Goal: Task Accomplishment & Management: Manage account settings

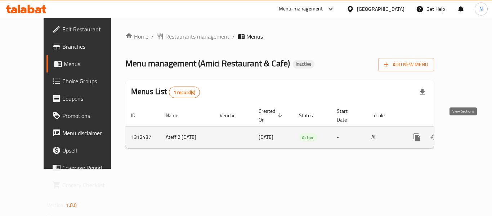
click at [467, 133] on icon "enhanced table" at bounding box center [469, 137] width 9 height 9
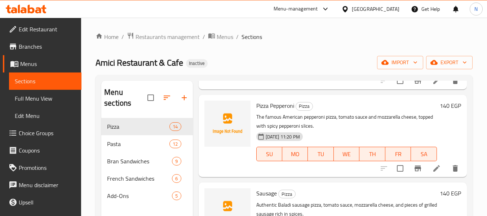
scroll to position [432, 0]
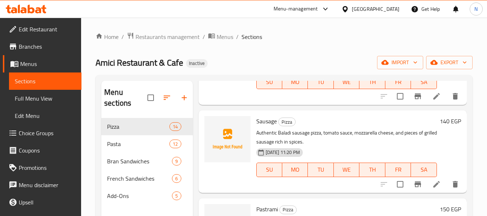
drag, startPoint x: 432, startPoint y: 112, endPoint x: 442, endPoint y: 124, distance: 15.4
click at [442, 124] on div "Sausage Pizza Authentic Baladi sausage pizza, tomato sauce, mozzarella cheese, …" at bounding box center [358, 151] width 210 height 76
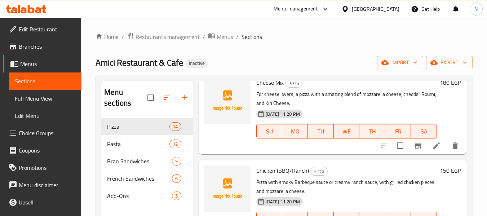
scroll to position [756, 0]
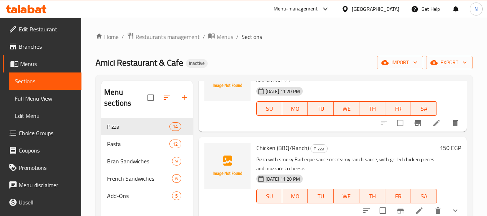
drag, startPoint x: 426, startPoint y: 134, endPoint x: 430, endPoint y: 134, distance: 4.3
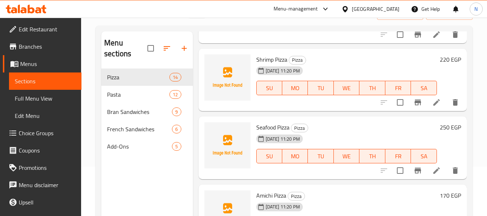
scroll to position [0, 0]
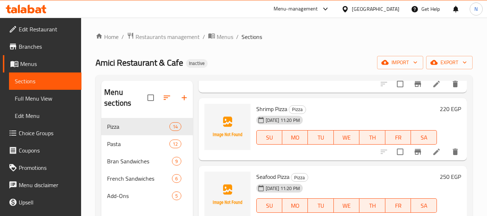
click at [30, 49] on span "Branches" at bounding box center [47, 46] width 57 height 9
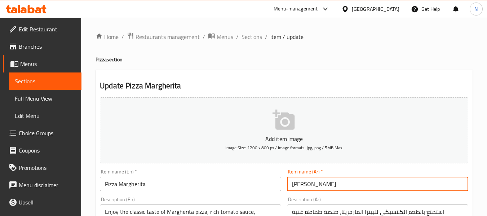
click at [295, 184] on input "مارجريتا بيتزا" at bounding box center [377, 183] width 181 height 14
click at [295, 183] on input "مارجريتا بيتزا" at bounding box center [377, 183] width 181 height 14
click at [290, 185] on input "مارجريتا" at bounding box center [377, 183] width 181 height 14
paste input "[PERSON_NAME]"
type input "بيتزا مارجريتا"
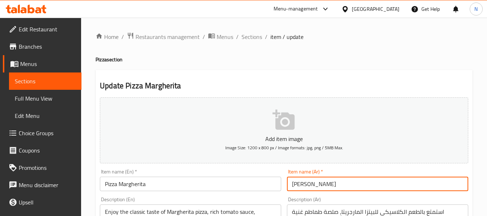
click at [108, 185] on input "Pizza Margherita" at bounding box center [190, 183] width 181 height 14
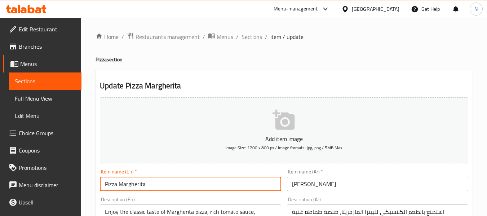
click at [108, 185] on input "Pizza Margherita" at bounding box center [190, 183] width 181 height 14
click at [186, 188] on input "Margherita" at bounding box center [190, 183] width 181 height 14
paste input "Pizza"
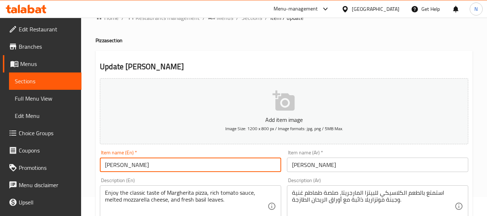
scroll to position [36, 0]
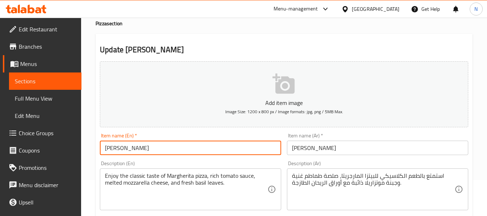
type input "Margherita Pizza"
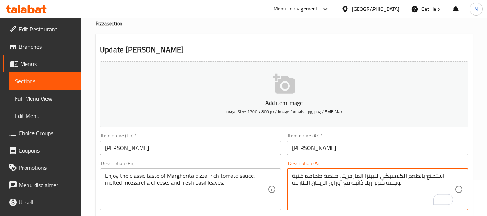
drag, startPoint x: 339, startPoint y: 178, endPoint x: 442, endPoint y: 176, distance: 103.0
type textarea "صلصة طماطم غنية وجبنة موتزاريلا ذائبة مع أوراق الريحان الطازجة."
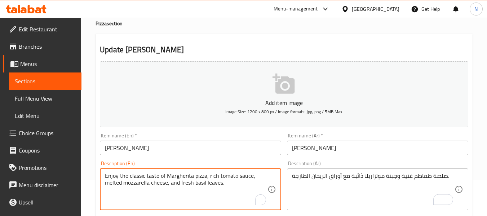
drag, startPoint x: 210, startPoint y: 175, endPoint x: 82, endPoint y: 171, distance: 127.9
type textarea "rich tomato sauce, melted mozzarella cheese, and fresh basil leaves."
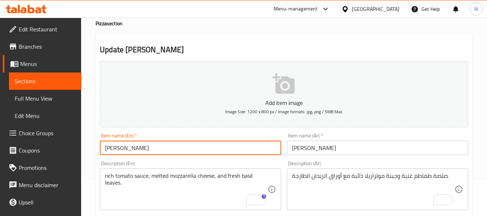
click at [213, 150] on input "Margherita Pizza" at bounding box center [190, 147] width 181 height 14
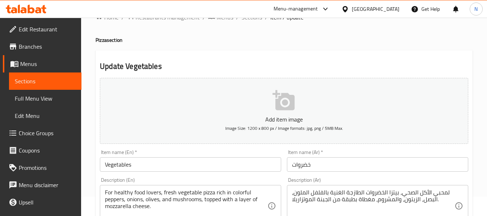
scroll to position [36, 0]
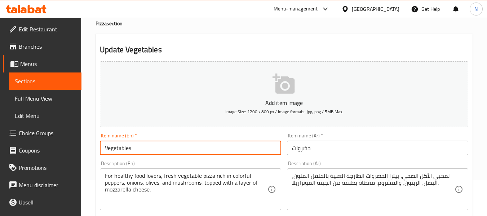
click at [146, 147] on input "Vegetables" at bounding box center [190, 147] width 181 height 14
type input "Vegetables pizza"
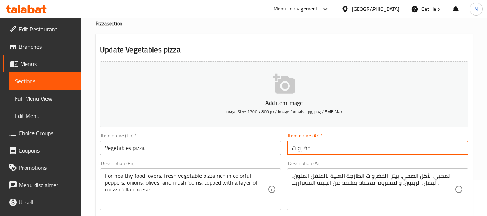
click at [297, 146] on input "خضروات" at bounding box center [377, 147] width 181 height 14
click at [290, 148] on input "خضروات" at bounding box center [377, 147] width 181 height 14
click at [316, 148] on input "بيتزا خضروات" at bounding box center [377, 147] width 181 height 14
type input "بيتزا خضروات"
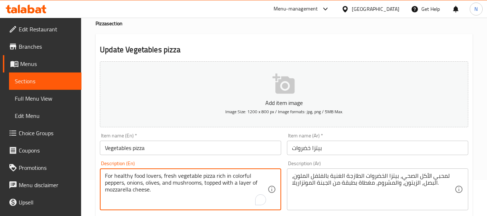
drag, startPoint x: 163, startPoint y: 175, endPoint x: 95, endPoint y: 169, distance: 68.4
type textarea "fresh vegetable pizza rich in colorful peppers, onions, olives, and mushrooms, …"
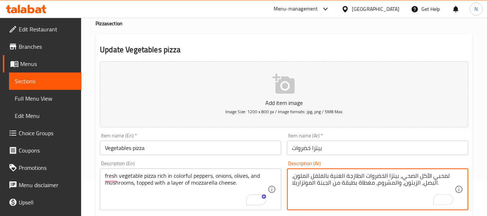
drag, startPoint x: 398, startPoint y: 178, endPoint x: 448, endPoint y: 175, distance: 49.7
type textarea "بيتزا الخضروات الطازجة الغنية بالفلفل الملون، البصل، الزيتون، والمشروم، مغطاة ب…"
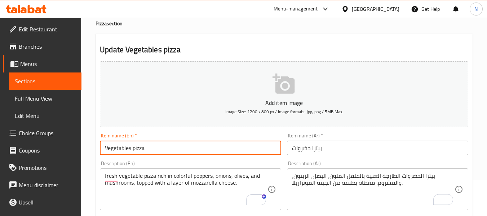
click at [225, 148] on input "Vegetables pizza" at bounding box center [190, 147] width 181 height 14
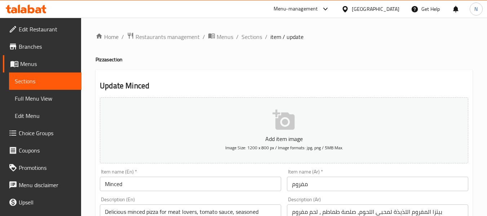
click at [290, 185] on input "مفروم" at bounding box center [377, 183] width 181 height 14
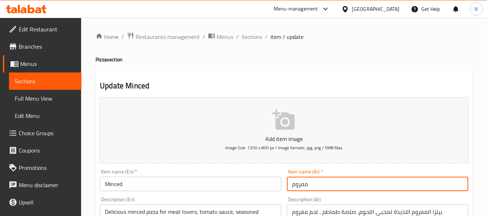
paste input "[PERSON_NAME]"
type input "بيتزا مفروم"
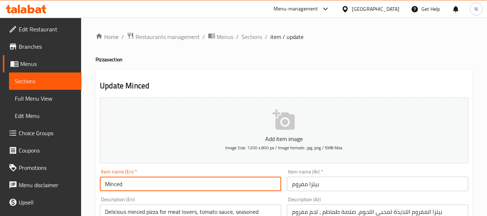
click at [188, 177] on input "Minced" at bounding box center [190, 183] width 181 height 14
click at [129, 186] on input "Minced meat pizza" at bounding box center [190, 183] width 181 height 14
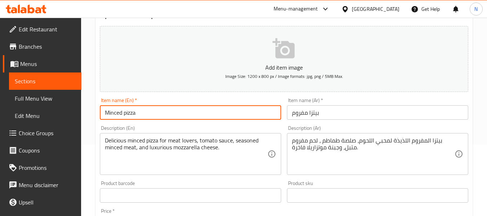
scroll to position [72, 0]
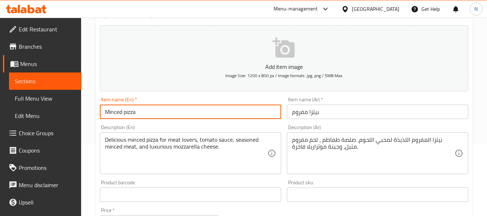
type input "Minced pizza"
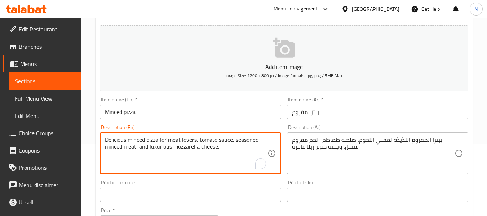
drag, startPoint x: 199, startPoint y: 140, endPoint x: 72, endPoint y: 129, distance: 127.6
type textarea "tomato sauce, seasoned minced meat, and luxurious mozzarella cheese."
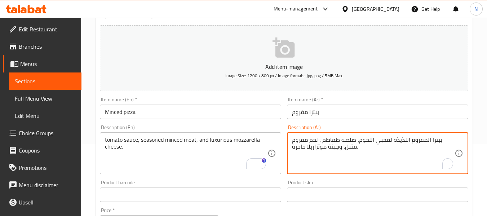
click at [355, 140] on textarea "بيتزا المفروم اللذيذة لمحبي اللحوم، صلصة طماطم ، لحم مفروم متبل، وجبنة موتزاريل…" at bounding box center [373, 153] width 162 height 34
drag, startPoint x: 356, startPoint y: 140, endPoint x: 440, endPoint y: 137, distance: 84.7
click at [440, 137] on textarea "بيتزا المفروم اللذيذة لمحبي اللحوم، صلصة طماطم ، لحم مفروم متبل، وجبنة موتزاريل…" at bounding box center [373, 153] width 162 height 34
type textarea "صلصة طماطم ، لحم مفروم متبل، وجبنة موتزاريلا فاخرة."
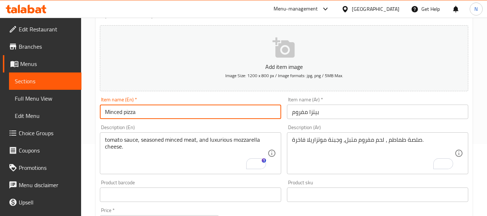
click at [176, 110] on input "Minced pizza" at bounding box center [190, 111] width 181 height 14
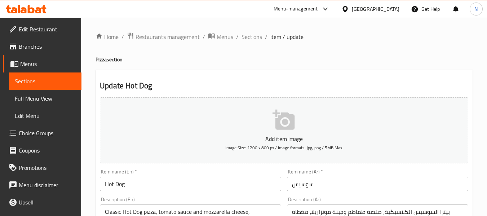
click at [142, 182] on input "Hot Dog" at bounding box center [190, 183] width 181 height 14
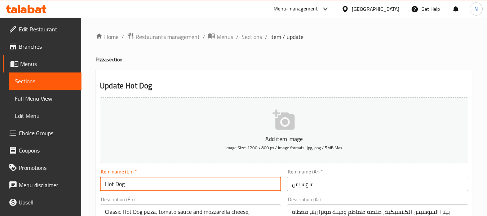
type input "Hot Dog pizza"
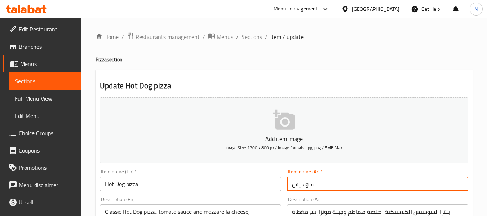
click at [288, 184] on input "سوسيس" at bounding box center [377, 183] width 181 height 14
paste input "[PERSON_NAME]"
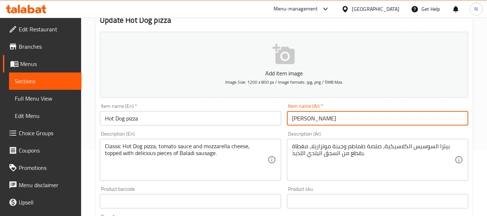
scroll to position [144, 0]
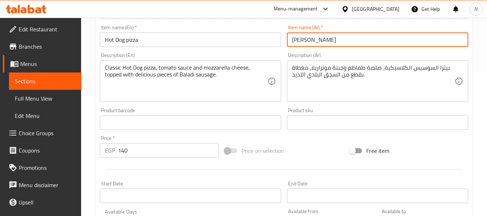
type input "[PERSON_NAME]"
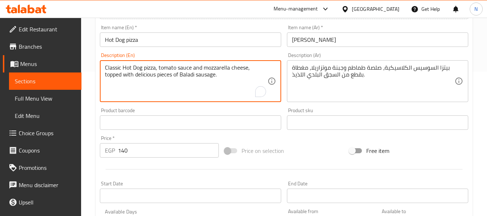
drag, startPoint x: 114, startPoint y: 63, endPoint x: 95, endPoint y: 63, distance: 19.1
click at [165, 68] on textarea "Classic Hot Dog pizza, tomato sauce and mozzarella cheese, topped with deliciou…" at bounding box center [186, 81] width 162 height 34
drag, startPoint x: 158, startPoint y: 69, endPoint x: 98, endPoint y: 62, distance: 60.6
click at [98, 62] on div "Description (En) Classic Hot Dog pizza, tomato sauce and mozzarella cheese, top…" at bounding box center [190, 77] width 187 height 55
type textarea "tomato sauce and mozzarella cheese, topped with delicious pieces of Baladi saus…"
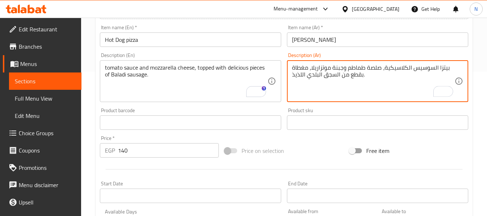
drag, startPoint x: 384, startPoint y: 69, endPoint x: 448, endPoint y: 66, distance: 64.5
type textarea "صلصة طماطم وجبنة موتزاريلا، مغطاة بقطع من السجق البلدي اللذيذ."
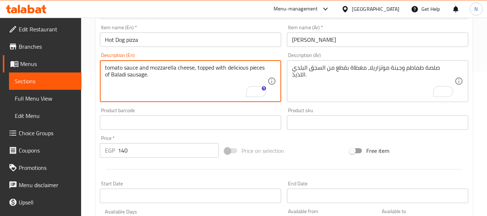
drag, startPoint x: 166, startPoint y: 78, endPoint x: 43, endPoint y: 52, distance: 125.9
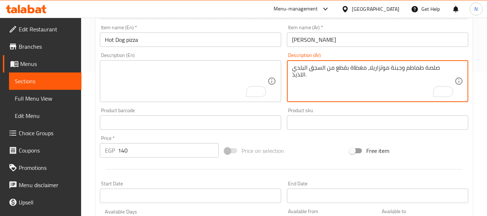
click at [336, 70] on textarea "صلصة طماطم وجبنة موتزاريلا، مغطاة بقطع من السجق البلدي اللذيذ." at bounding box center [373, 81] width 162 height 34
type textarea "صلصة طماطم وجبنة موتزاريلا، مغطاة بقطع من اسجق البلدي اللذيذ."
click at [334, 67] on textarea "صلصة طماطم وجبنة موتزاريلا، مغطاة بقطع من اسجق البلدي اللذيذ." at bounding box center [373, 81] width 162 height 34
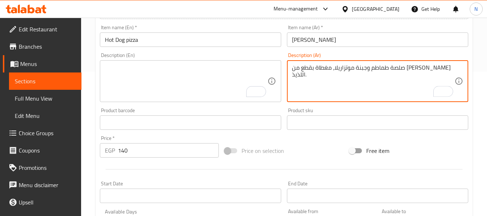
click at [334, 67] on textarea "صلصة طماطم وجبنة موتزاريلا، مغطاة بقطع من اسجق البلدي اللذيذ." at bounding box center [373, 81] width 162 height 34
click at [256, 35] on input "Hot Dog pizza" at bounding box center [190, 39] width 181 height 14
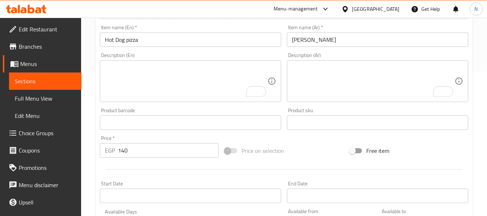
click at [344, 82] on textarea "To enrich screen reader interactions, please activate Accessibility in Grammarl…" at bounding box center [373, 81] width 162 height 34
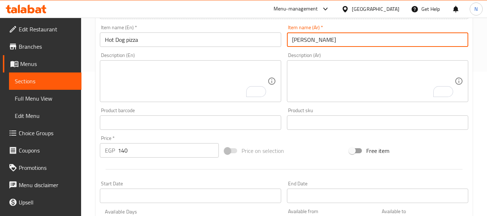
click at [346, 36] on input "بيتزا سوسيس" at bounding box center [377, 39] width 181 height 14
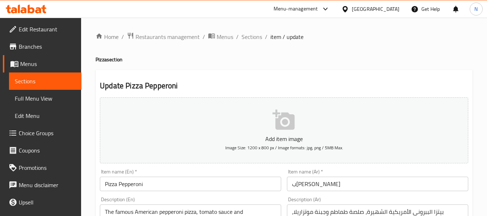
click at [115, 182] on input "Pizza Pepperoni" at bounding box center [190, 183] width 181 height 14
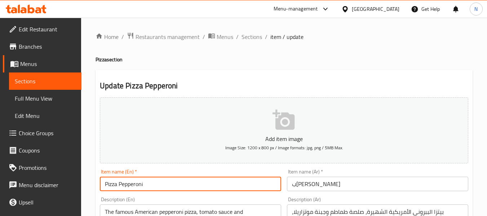
click at [115, 182] on input "Pizza Pepperoni" at bounding box center [190, 183] width 181 height 14
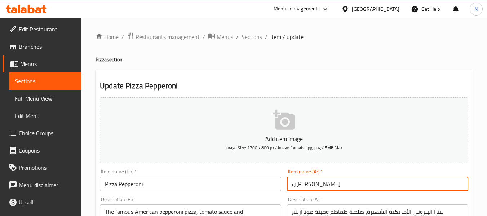
click at [299, 183] on input "ببروني بيتزا" at bounding box center [377, 183] width 181 height 14
click at [285, 187] on div "Item name (Ar)   * ببروني Item name (Ar) *" at bounding box center [377, 180] width 187 height 28
click at [291, 187] on input "ببروني" at bounding box center [377, 183] width 181 height 14
paste input "[PERSON_NAME]"
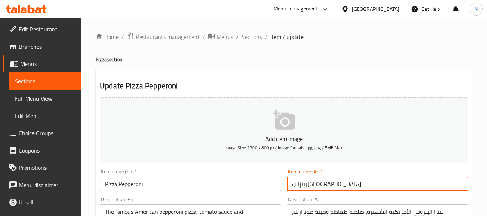
type input "بيتزا ب[GEOGRAPHIC_DATA]"
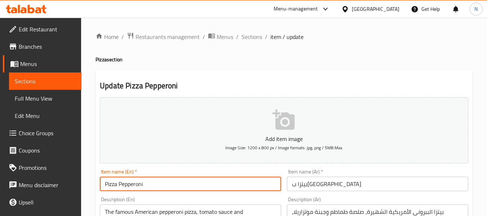
click at [110, 184] on input "Pizza Pepperoni" at bounding box center [190, 183] width 181 height 14
click at [110, 183] on input "Pizza Pepperoni" at bounding box center [190, 183] width 181 height 14
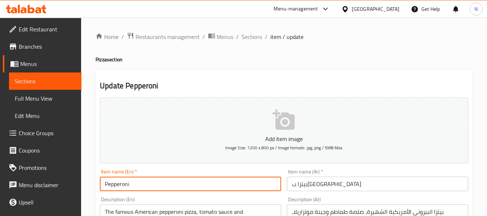
click at [184, 185] on input "Pepperoni" at bounding box center [190, 183] width 181 height 14
type input "pepperoni pizza"
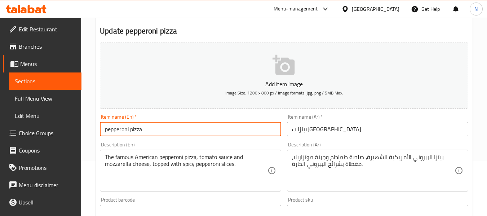
scroll to position [108, 0]
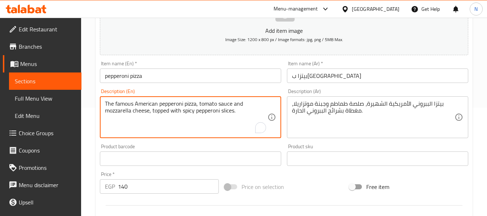
drag, startPoint x: 196, startPoint y: 103, endPoint x: 80, endPoint y: 98, distance: 116.1
click at [107, 105] on textarea ", tomato sauce and mozzarella cheese, topped with spicy pepperoni slices." at bounding box center [186, 117] width 162 height 34
type textarea "tomato sauce and mozzarella cheese, topped with spicy pepperoni slices."
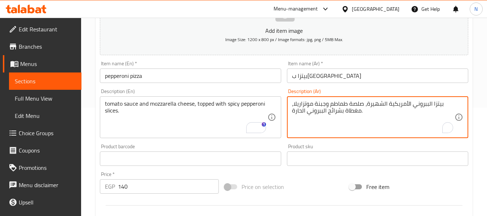
drag, startPoint x: 368, startPoint y: 104, endPoint x: 456, endPoint y: 107, distance: 88.3
click at [456, 107] on div "بيتزا الببروني الأمريكية الشهيرة، صلصة طماطم وجبنة موتزاريلا، مغطاة بشرائح البب…" at bounding box center [377, 117] width 181 height 42
click at [382, 102] on textarea "بيتزا الببروني الأمريكية الشهيرة، صلصة طماطم وجبنة موتزاريلا، مغطاة بشرائح البب…" at bounding box center [373, 117] width 162 height 34
drag, startPoint x: 365, startPoint y: 102, endPoint x: 441, endPoint y: 103, distance: 76.0
click at [441, 103] on textarea "بيتزا الببروني الأمريكية الشهيرة، صلصة طماطم وجبنة موتزاريلا، مغطاة بشرائح البب…" at bounding box center [373, 117] width 162 height 34
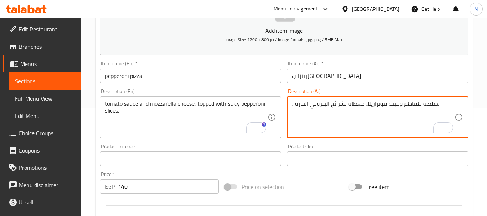
drag, startPoint x: 293, startPoint y: 107, endPoint x: 245, endPoint y: 94, distance: 49.6
click at [245, 94] on div "Add item image Image Size: 1200 x 800 px / Image formats: jpg, png / 5MB Max. I…" at bounding box center [284, 141] width 374 height 310
type textarea "صلصة طماطم وجبنة موتزاريلا، مغطاة بشرائح الببروني الحارة."
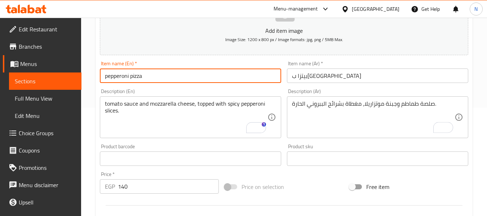
click at [225, 76] on input "pepperoni pizza" at bounding box center [190, 75] width 181 height 14
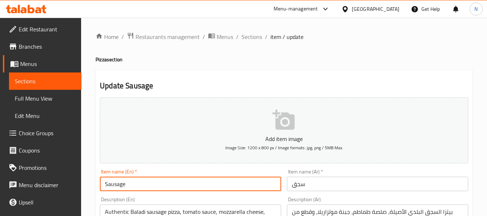
click at [203, 179] on input "Sausage" at bounding box center [190, 183] width 181 height 14
type input "sausage pizza"
click at [288, 185] on input "سجق" at bounding box center [377, 183] width 181 height 14
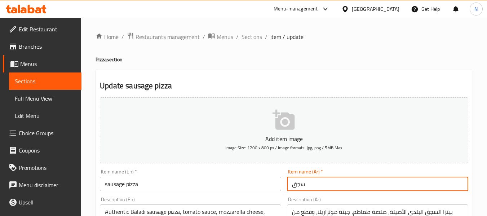
paste input "[PERSON_NAME]"
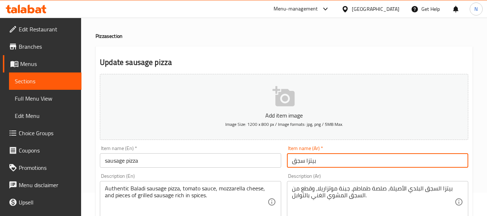
scroll to position [36, 0]
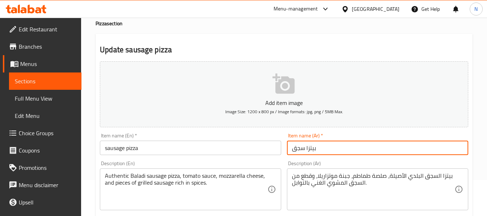
type input "بيتزا سجق"
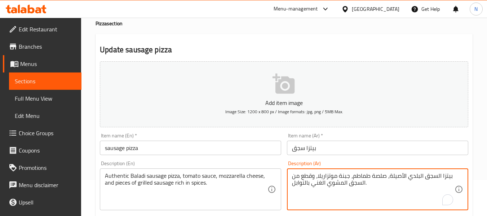
drag, startPoint x: 388, startPoint y: 174, endPoint x: 464, endPoint y: 177, distance: 75.7
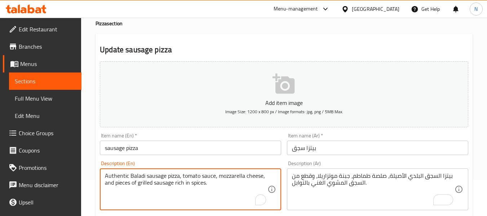
click at [175, 149] on input "sausage pizza" at bounding box center [190, 147] width 181 height 14
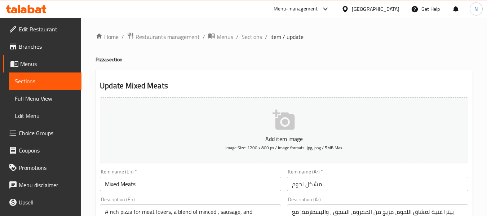
click at [166, 188] on input "Mixed Meats" at bounding box center [190, 183] width 181 height 14
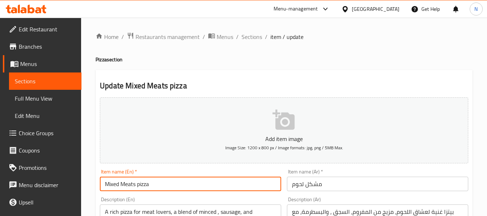
type input "Mixed Meats pizza"
click at [290, 183] on input "مشكل لحوم" at bounding box center [377, 183] width 181 height 14
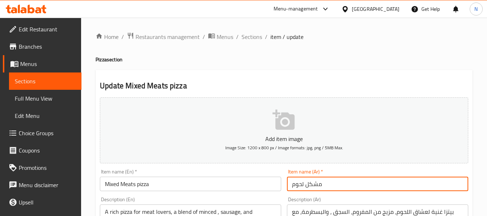
paste input "[PERSON_NAME]"
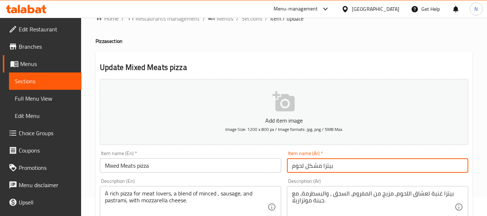
scroll to position [36, 0]
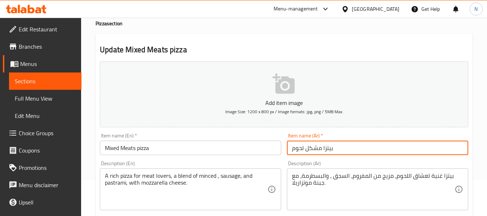
type input "بيتزا مشكل لحوم"
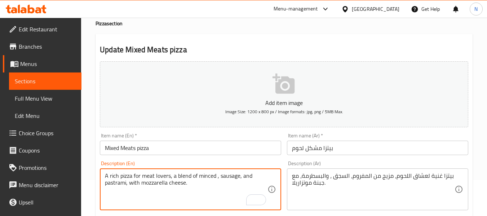
drag, startPoint x: 173, startPoint y: 174, endPoint x: 55, endPoint y: 173, distance: 118.1
type textarea "a blend of minced , sausage, and pastrami, with mozzarella cheese."
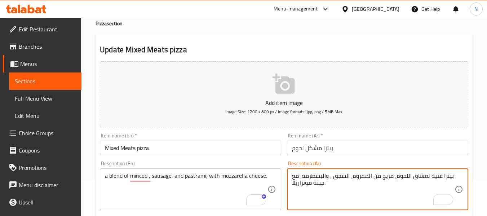
drag, startPoint x: 392, startPoint y: 178, endPoint x: 451, endPoint y: 178, distance: 58.7
type textarea "مزيج من المفروم، السجق ، والبسطرمة، مع جبنة موتزاريلا."
click at [224, 148] on input "Mixed Meats pizza" at bounding box center [190, 147] width 181 height 14
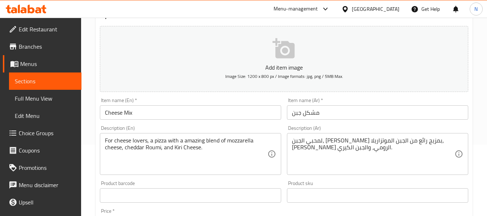
scroll to position [72, 0]
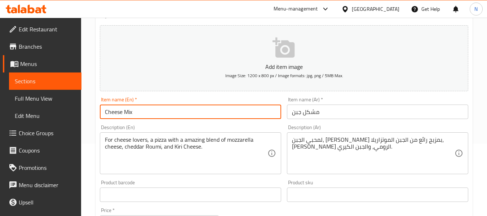
click at [161, 113] on input "Cheese Mix" at bounding box center [190, 111] width 181 height 14
click at [144, 114] on input "Cheese Mix italian pizza" at bounding box center [190, 111] width 181 height 14
type input "Cheese Mix pizza"
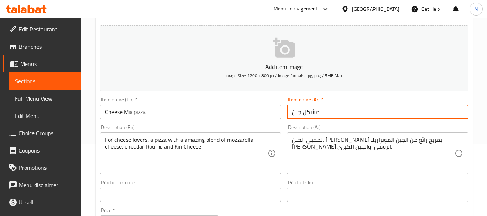
click at [291, 113] on input "مشكل جبن" at bounding box center [377, 111] width 181 height 14
paste input "[PERSON_NAME]"
type input "بيتزا مشكل جبن"
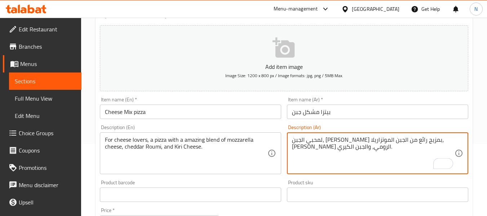
drag, startPoint x: 413, startPoint y: 140, endPoint x: 443, endPoint y: 139, distance: 30.3
drag, startPoint x: 293, startPoint y: 140, endPoint x: 256, endPoint y: 142, distance: 37.2
click at [256, 142] on div "Add item image Image Size: 1200 x 800 px / Image formats: jpg, png / 5MB Max. I…" at bounding box center [284, 177] width 374 height 310
type textarea "بيتزا بمزيج رائع من الجبن الموتزاريلا، الشيدر الرومي، والجبن الكيري."
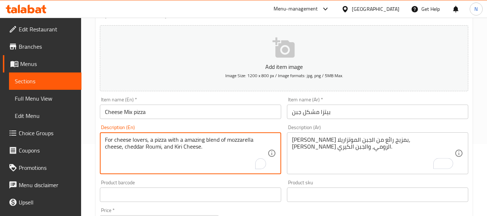
drag, startPoint x: 152, startPoint y: 139, endPoint x: 73, endPoint y: 136, distance: 78.6
click at [245, 144] on textarea "pizza with a amazing blend of mozzarella cheese, cheddar Roumi, and Kiri Cheese." at bounding box center [186, 153] width 162 height 34
type textarea "pizza with a amazing blend of mozzarella cheese, cheddar, Roumi, and Kiri Chees…"
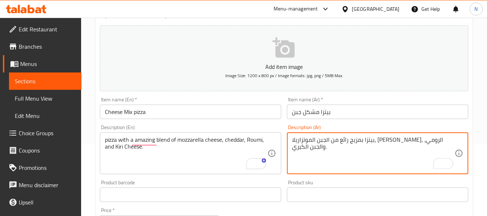
click at [218, 112] on input "Cheese Mix pizza" at bounding box center [190, 111] width 181 height 14
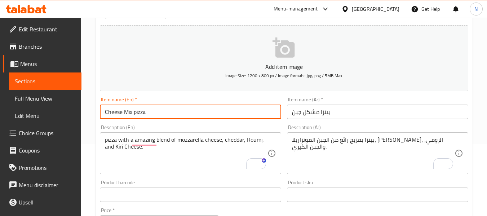
click at [189, 111] on input "Cheese Mix pizza" at bounding box center [190, 111] width 181 height 14
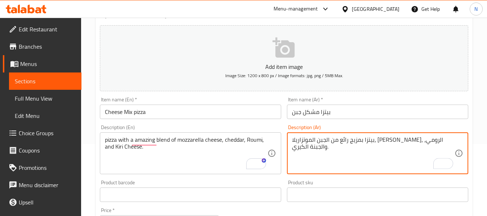
type textarea "بيتزا بمزيج رائع من الجبن الموتزاريلا، الشيدر، الرومي، والجبنة الكيري."
click at [237, 111] on input "Cheese Mix pizza" at bounding box center [190, 111] width 181 height 14
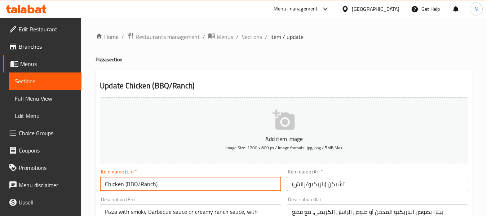
click at [167, 180] on input "Chicken (BBQ/Ranch)" at bounding box center [190, 183] width 181 height 14
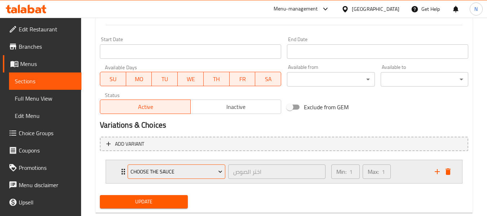
scroll to position [305, 0]
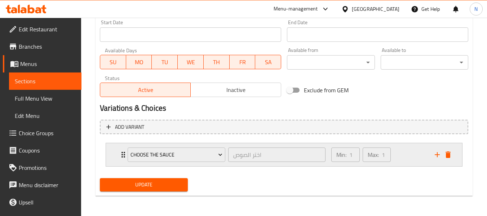
click at [124, 158] on div "Choose the sauce اختر الصوص ​" at bounding box center [226, 154] width 206 height 23
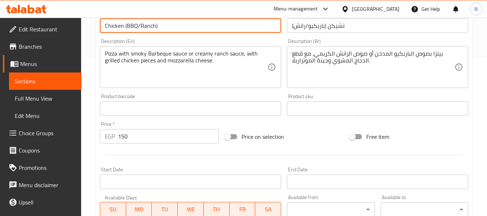
scroll to position [45, 0]
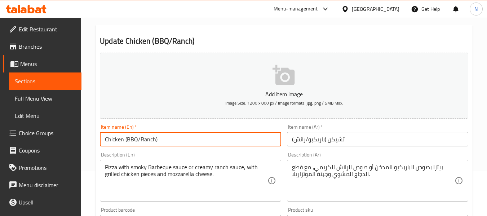
paste input "[PERSON_NAME]"
type input "Chicken (BBQ/Ranch) pizza"
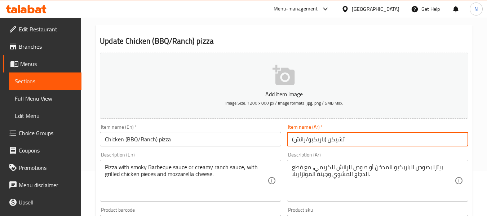
click at [289, 140] on input "تشيكن (باربكيو/رانش)" at bounding box center [377, 139] width 181 height 14
paste input "[PERSON_NAME]"
type input "[PERSON_NAME] (باربكيو/رانش)"
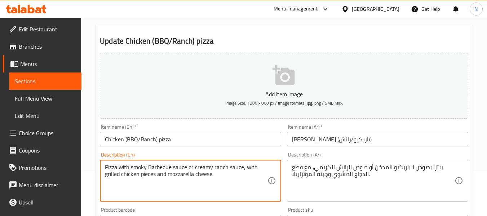
click at [160, 164] on textarea "Pizza with smoky Barbeque sauce or creamy ranch sauce, with grilled chicken pie…" at bounding box center [186, 181] width 162 height 34
type textarea "Pizza with smoky bbq sauce or creamy ranch sauce, with grilled chicken pieces a…"
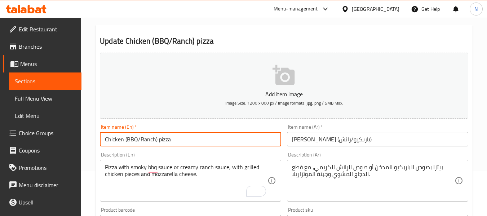
click at [206, 141] on input "Chicken (BBQ/Ranch) pizza" at bounding box center [190, 139] width 181 height 14
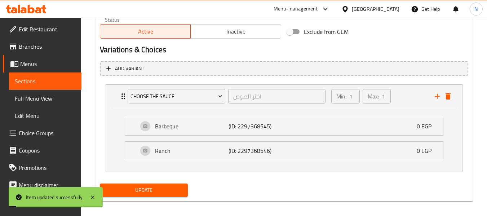
scroll to position [369, 0]
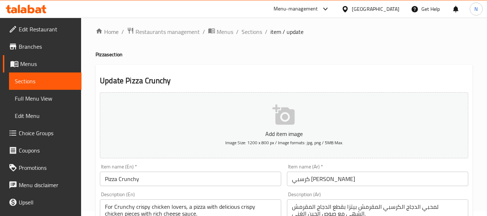
scroll to position [36, 0]
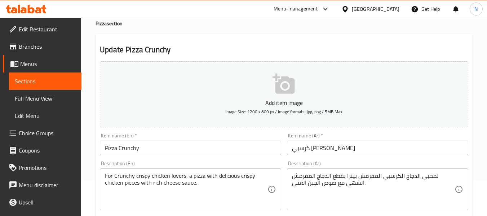
click at [109, 149] on input "Pizza Crunchy" at bounding box center [190, 147] width 181 height 14
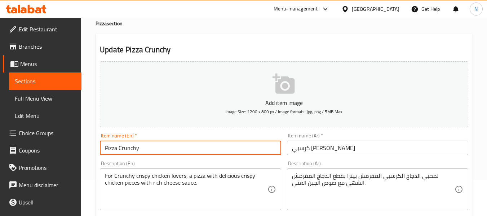
click at [109, 149] on input "Pizza Crunchy" at bounding box center [190, 147] width 181 height 14
click at [148, 146] on input "Crunchy" at bounding box center [190, 147] width 181 height 14
paste input "Pizza"
type input "Crunchy Pizza"
click at [298, 150] on input "كرسبي [PERSON_NAME]" at bounding box center [377, 147] width 181 height 14
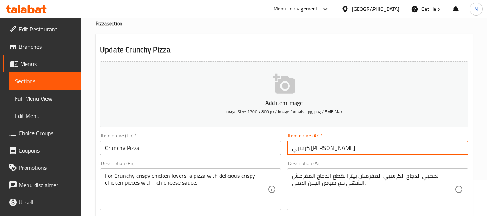
click at [298, 150] on input "كرسبي [PERSON_NAME]" at bounding box center [377, 147] width 181 height 14
click at [289, 149] on input "كرسبي" at bounding box center [377, 147] width 181 height 14
paste input "[PERSON_NAME]"
type input "[PERSON_NAME]"
click at [113, 153] on input "Crunchy Pizza" at bounding box center [190, 147] width 181 height 14
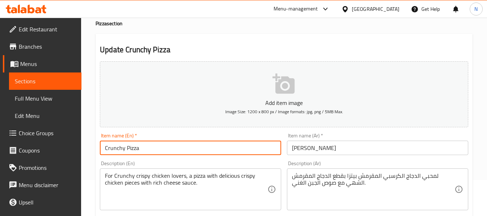
click at [113, 152] on input "Crunchy Pizza" at bounding box center [190, 147] width 181 height 14
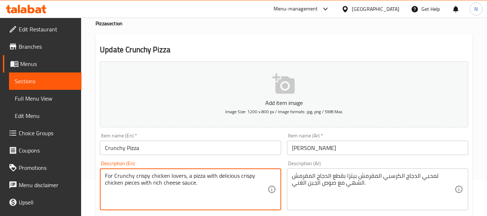
click at [146, 175] on textarea "For Crunchy crispy chicken lovers, a pizza with delicious crispy chicken pieces…" at bounding box center [186, 189] width 162 height 34
click at [109, 146] on input "Crunchy Pizza" at bounding box center [190, 147] width 181 height 14
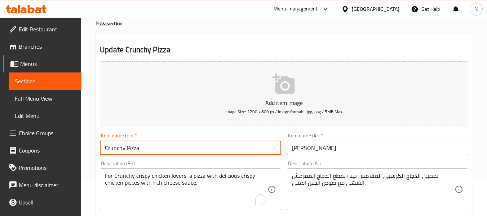
click at [109, 146] on input "Crunchy Pizza" at bounding box center [190, 147] width 181 height 14
paste input "crisp"
click at [163, 147] on input "crispy Pizza" at bounding box center [190, 147] width 181 height 14
type input "crispy Pizza"
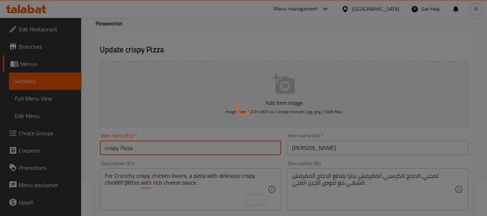
click at [294, 151] on div at bounding box center [243, 108] width 487 height 216
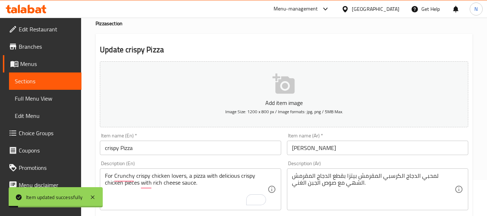
click at [309, 154] on input "[PERSON_NAME]" at bounding box center [377, 147] width 181 height 14
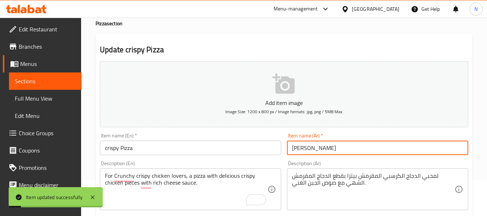
click at [309, 154] on input "[PERSON_NAME]" at bounding box center [377, 147] width 181 height 14
click at [309, 153] on input "[PERSON_NAME]" at bounding box center [377, 147] width 181 height 14
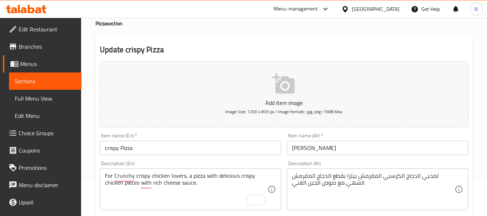
drag, startPoint x: 408, startPoint y: 161, endPoint x: 407, endPoint y: 157, distance: 4.6
click at [408, 161] on div "Description (Ar) لمحبي الدجاج الكرسبي المقرمش بيتزا بقطع الدجاج المقرمش الشهي م…" at bounding box center [377, 185] width 181 height 49
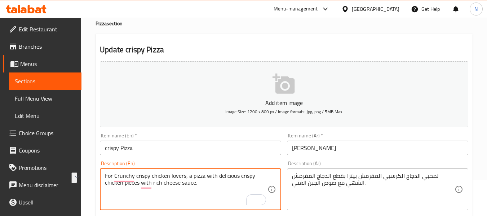
drag, startPoint x: 185, startPoint y: 176, endPoint x: 10, endPoint y: 173, distance: 174.7
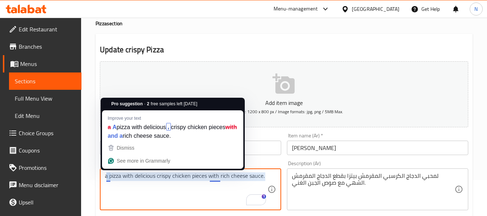
click at [109, 177] on textarea "a pizza with delicious crispy chicken pieces with rich cheese sauce." at bounding box center [186, 189] width 162 height 34
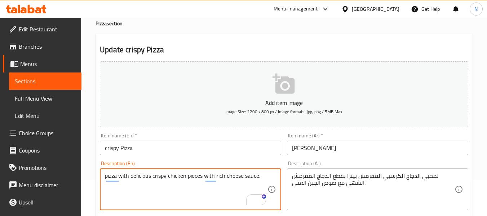
type textarea "pizza with delicious crispy chicken pieces with rich cheese sauce."
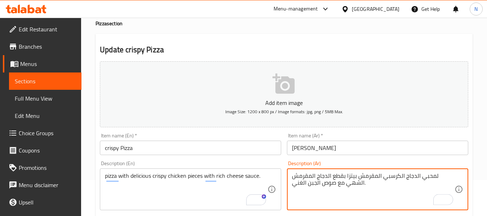
drag, startPoint x: 357, startPoint y: 175, endPoint x: 437, endPoint y: 174, distance: 80.0
type textarea "بيتزا بقطع الدجاج المقرمش الشهي مع صوص الجبن الغني."
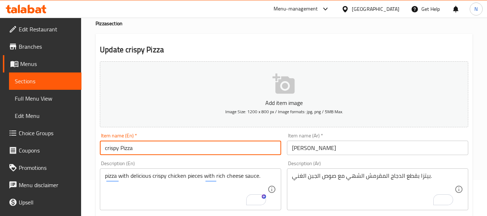
click at [225, 153] on input "crispy Pizza" at bounding box center [190, 147] width 181 height 14
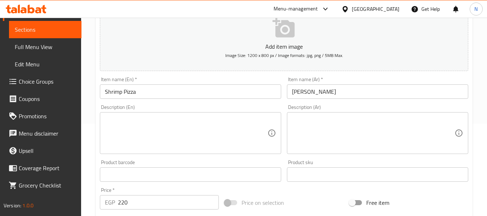
scroll to position [108, 0]
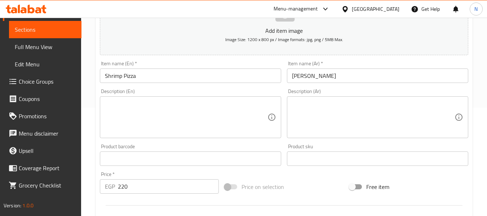
click at [295, 79] on input "[PERSON_NAME]" at bounding box center [377, 75] width 181 height 14
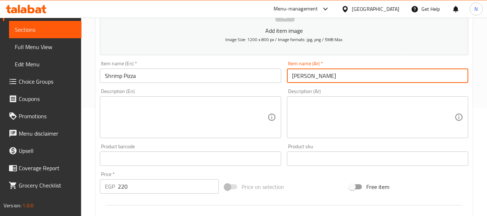
click at [295, 79] on input "[PERSON_NAME]" at bounding box center [377, 75] width 181 height 14
click at [290, 76] on input "جمبري" at bounding box center [377, 75] width 181 height 14
paste input "[PERSON_NAME]"
type input "[PERSON_NAME]"
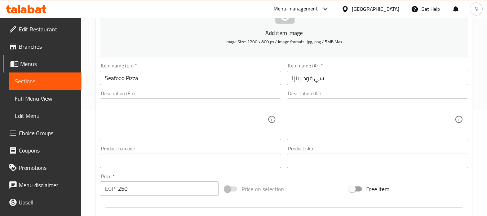
scroll to position [108, 0]
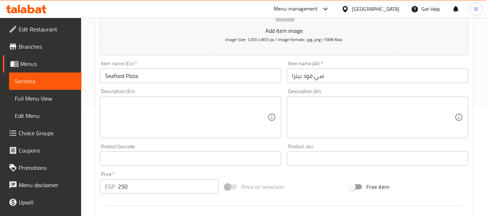
click at [296, 76] on input "سي فود بيتزا" at bounding box center [377, 75] width 181 height 14
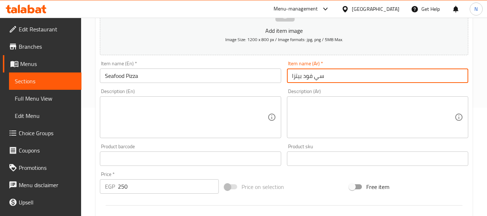
click at [296, 76] on input "سي فود بيتزا" at bounding box center [377, 75] width 181 height 14
click at [291, 77] on input "سي فود" at bounding box center [377, 75] width 181 height 14
paste input "[PERSON_NAME]"
type input "بيتزا سي فود"
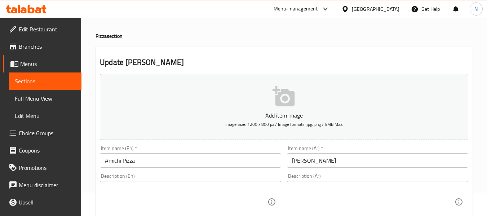
scroll to position [36, 0]
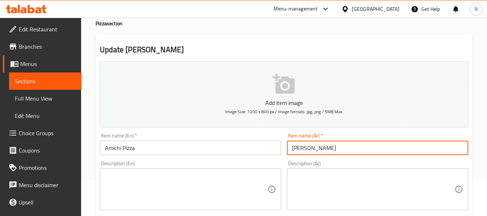
click at [297, 147] on input "أميتشي بيتزا" at bounding box center [377, 147] width 181 height 14
click at [290, 148] on input "أميتشي" at bounding box center [377, 147] width 181 height 14
paste input "[PERSON_NAME]"
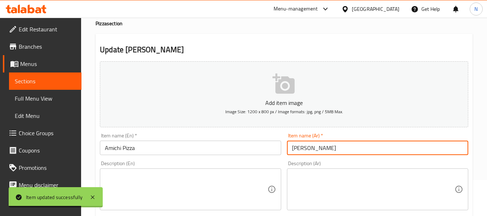
click at [302, 150] on input "بيتزا أميتشي" at bounding box center [377, 147] width 181 height 14
paste input "متشى"
click at [345, 151] on input "بيتزا امتشى" at bounding box center [377, 147] width 181 height 14
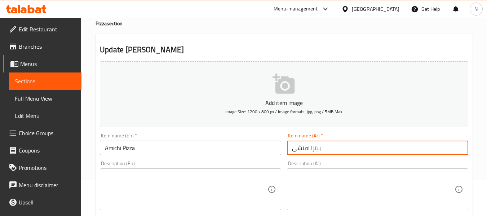
type input "بيتزا امتشى"
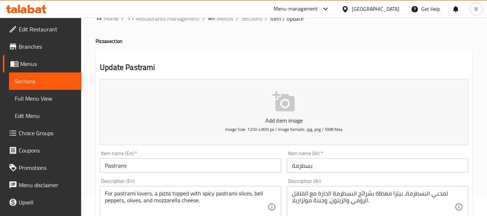
scroll to position [36, 0]
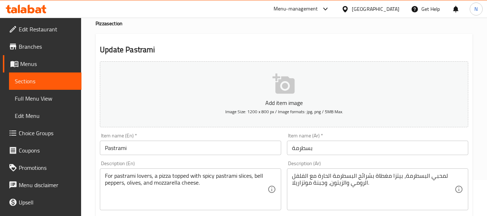
click at [158, 142] on input "Pastrami" at bounding box center [190, 147] width 181 height 14
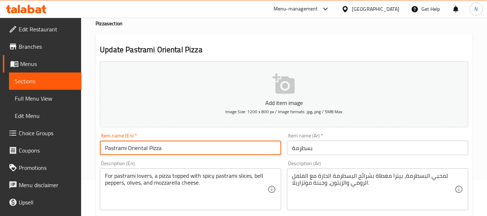
click at [133, 147] on input "Pastrami Oriental Pizza" at bounding box center [190, 147] width 181 height 14
type input "Pastrami Pizza"
click at [288, 148] on input "بسطرمة" at bounding box center [377, 147] width 181 height 14
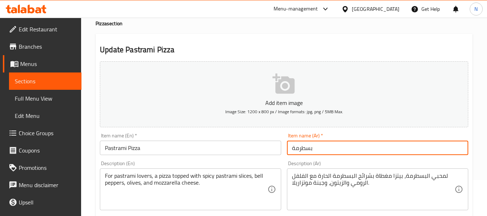
paste input "[PERSON_NAME]"
type input "بيتزا بسطرمة"
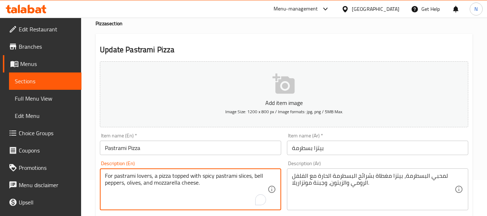
drag, startPoint x: 157, startPoint y: 176, endPoint x: 67, endPoint y: 176, distance: 90.4
type textarea "pizza topped with spicy pastrami slices, bell peppers, olives, and mozzarella c…"
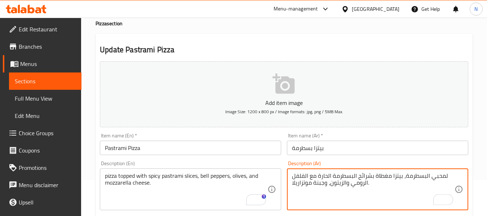
drag, startPoint x: 401, startPoint y: 174, endPoint x: 447, endPoint y: 174, distance: 45.4
type textarea "بيتزا مغطاة بشرائح البسطرمة الحارة مع الفلفل الرومي والزيتون، وجبنة موتزاريلا."
click at [169, 149] on input "Pastrami Pizza" at bounding box center [190, 147] width 181 height 14
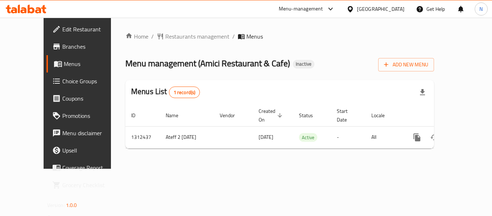
click at [448, 169] on div "Home / Restaurants management / Menus Menu management ( Amici Restaurant & Cafe…" at bounding box center [279, 93] width 337 height 151
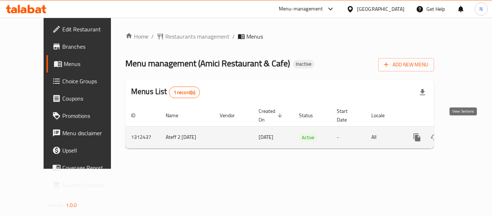
click at [465, 133] on icon "enhanced table" at bounding box center [469, 137] width 9 height 9
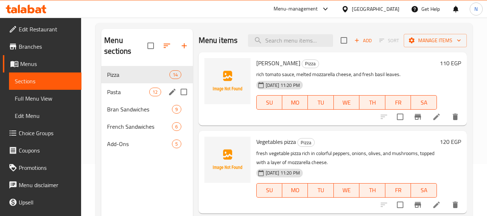
scroll to position [72, 0]
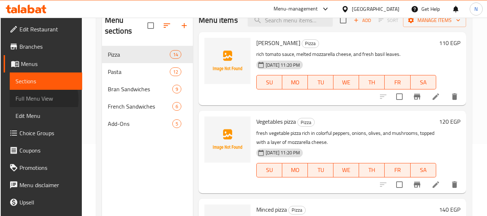
click at [35, 99] on span "Full Menu View" at bounding box center [45, 98] width 61 height 9
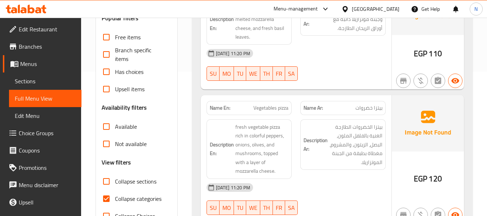
scroll to position [216, 0]
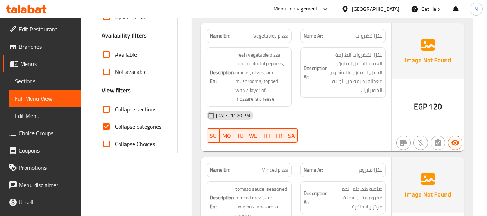
click at [107, 107] on input "Collapse sections" at bounding box center [106, 108] width 17 height 17
checkbox input "true"
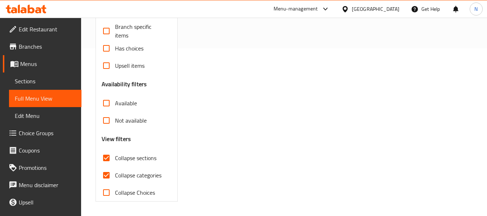
scroll to position [167, 0]
click at [103, 174] on input "Collapse categories" at bounding box center [106, 174] width 17 height 17
checkbox input "false"
click at [230, 138] on div "(En): Pizza (Ar): بيتزا Name En: Margherita Pizza Name Ar: بيتزا مارجريتا Descr…" at bounding box center [332, 65] width 289 height 281
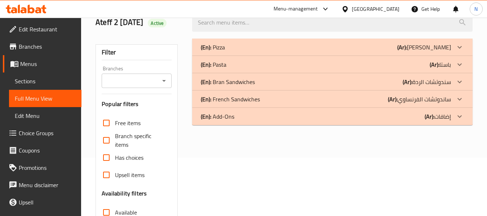
scroll to position [0, 0]
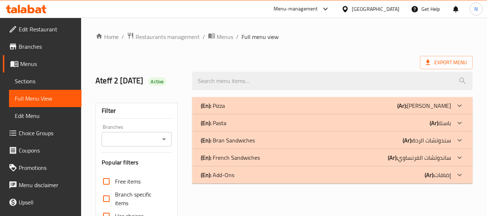
click at [232, 112] on div "(En): Pizza (Ar): بيتزا" at bounding box center [332, 105] width 280 height 17
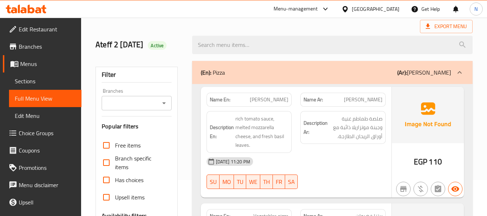
scroll to position [72, 0]
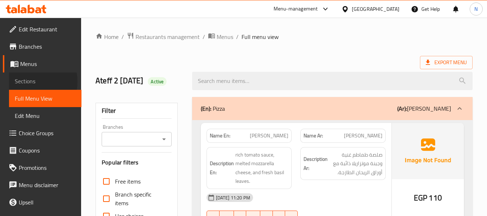
drag, startPoint x: 30, startPoint y: 81, endPoint x: 33, endPoint y: 82, distance: 3.6
click at [30, 81] on span "Sections" at bounding box center [45, 81] width 61 height 9
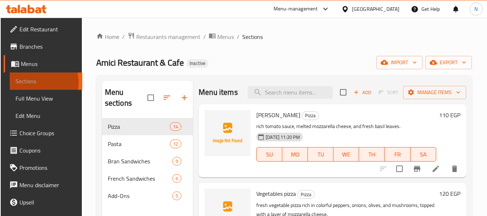
click at [33, 82] on span "Sections" at bounding box center [45, 81] width 61 height 9
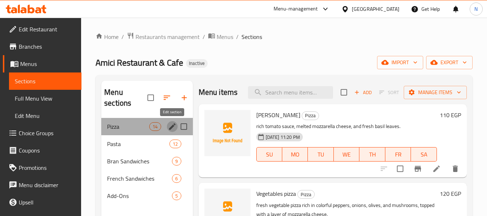
click at [170, 130] on icon "edit" at bounding box center [172, 126] width 9 height 9
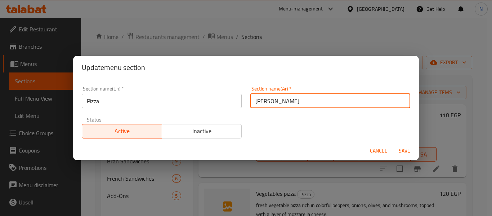
click at [250, 102] on input "بيتزا" at bounding box center [330, 101] width 160 height 14
type input "البيتزا"
click at [393, 144] on button "Save" at bounding box center [404, 150] width 23 height 13
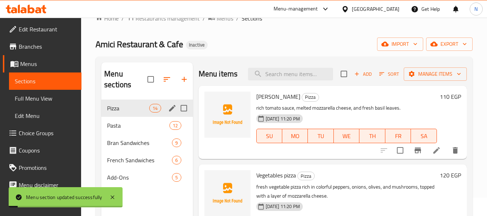
scroll to position [36, 0]
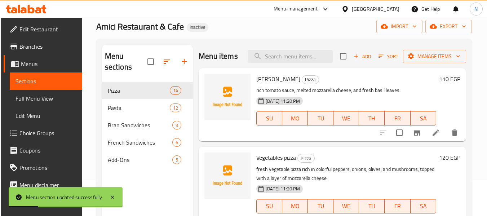
click at [24, 94] on span "Full Menu View" at bounding box center [45, 98] width 61 height 9
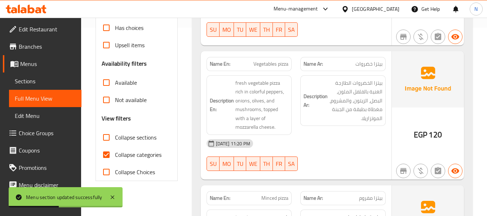
scroll to position [216, 0]
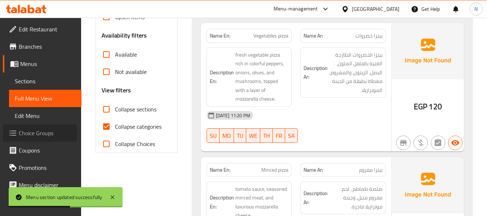
click at [19, 133] on span "Choice Groups" at bounding box center [47, 133] width 57 height 9
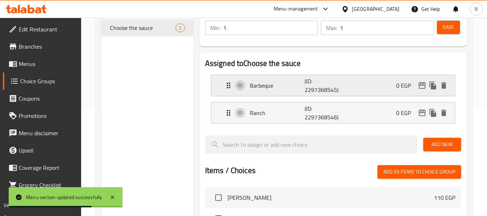
scroll to position [108, 0]
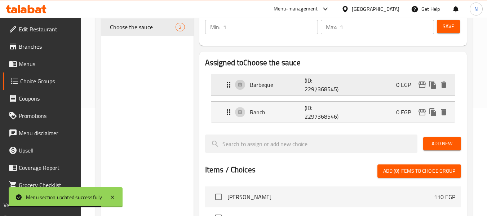
click at [267, 86] on p "Barbeque" at bounding box center [277, 84] width 55 height 9
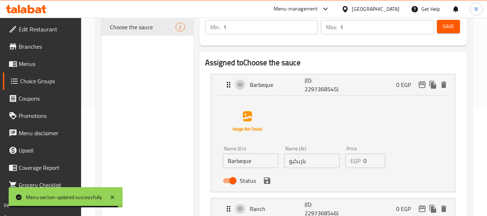
click at [233, 165] on input "Barbeque" at bounding box center [250, 160] width 55 height 14
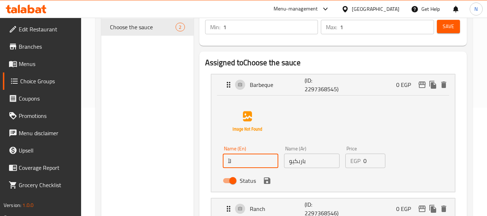
type input "ل"
drag, startPoint x: 239, startPoint y: 160, endPoint x: 312, endPoint y: 158, distance: 72.4
click at [312, 158] on div "Name (En) BBQ Chicken pizza Name (En) Name (Ar) باربكيو Name (Ar) Price EGP 0 P…" at bounding box center [312, 166] width 184 height 47
click at [264, 183] on icon "save" at bounding box center [267, 180] width 6 height 6
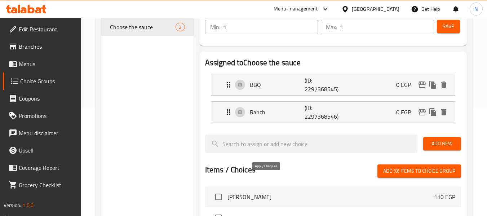
type input "BBQ"
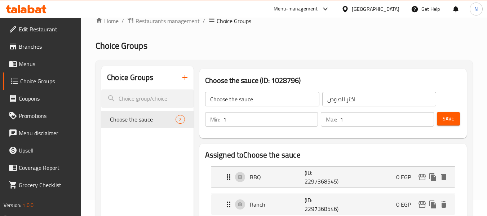
scroll to position [0, 0]
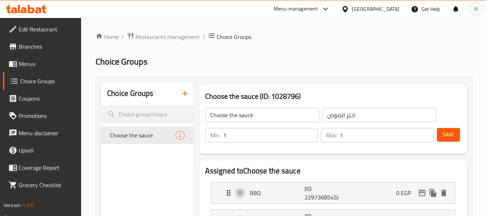
click at [440, 133] on button "Save" at bounding box center [448, 134] width 23 height 13
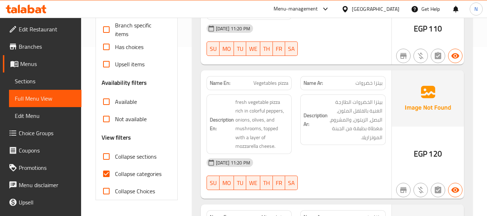
scroll to position [180, 0]
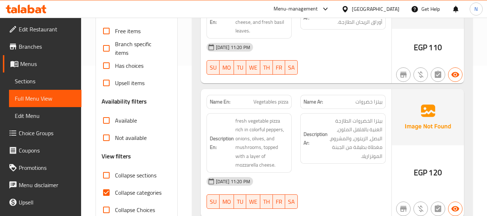
scroll to position [216, 0]
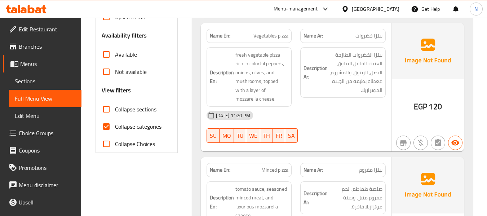
drag, startPoint x: 108, startPoint y: 120, endPoint x: 107, endPoint y: 114, distance: 6.3
click at [108, 121] on input "Collapse categories" at bounding box center [106, 126] width 17 height 17
checkbox input "false"
click at [106, 109] on input "Collapse sections" at bounding box center [106, 108] width 17 height 17
checkbox input "true"
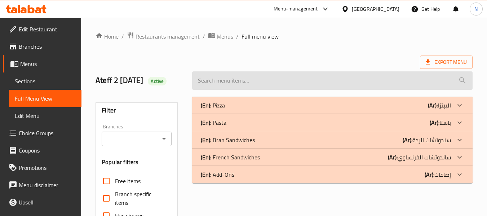
scroll to position [0, 0]
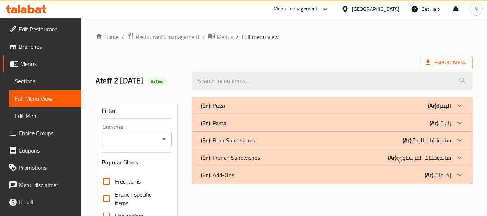
click at [233, 100] on div "(En): Pizza (Ar): البيتزا" at bounding box center [332, 105] width 280 height 17
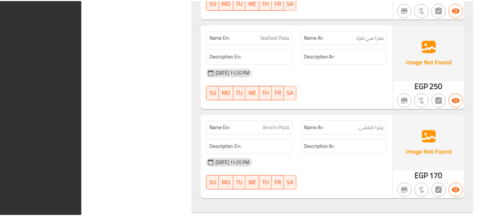
scroll to position [1656, 0]
